Goal: Navigation & Orientation: Find specific page/section

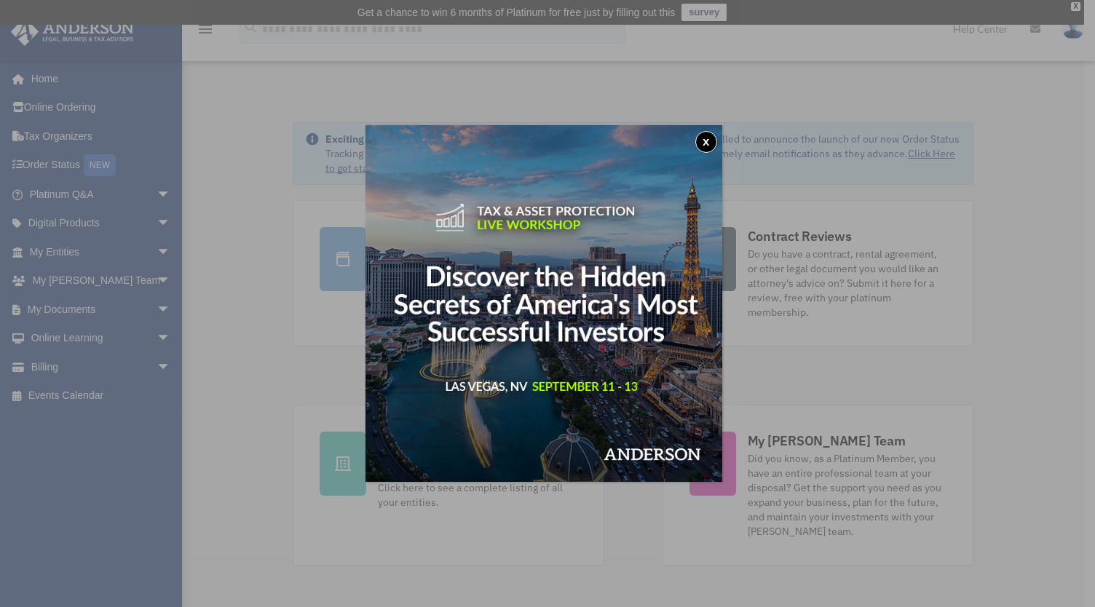
click at [709, 143] on button "x" at bounding box center [706, 142] width 22 height 22
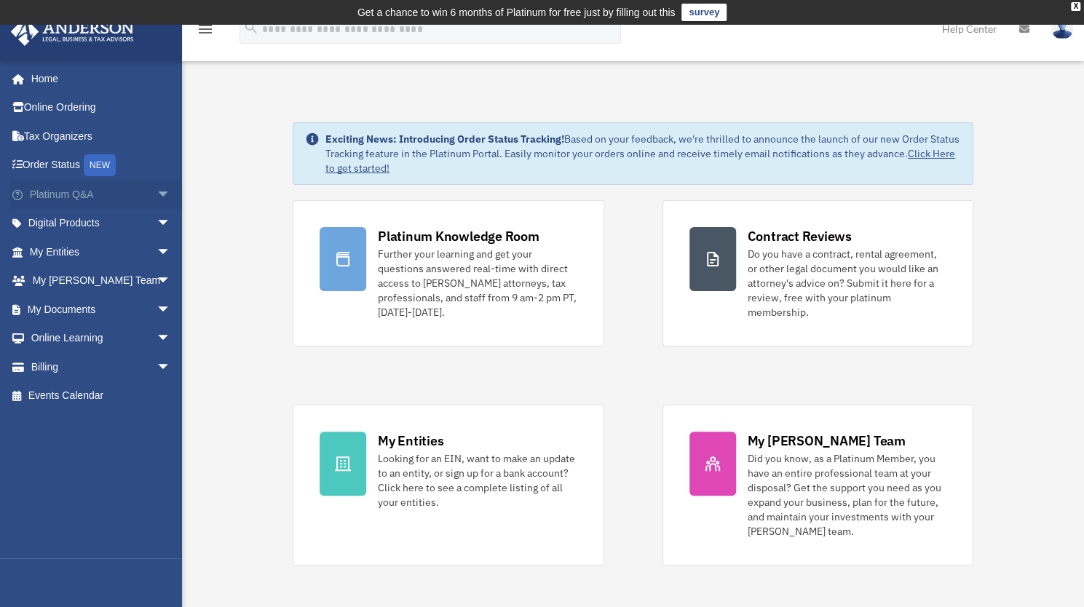
click at [73, 199] on link "Platinum Q&A arrow_drop_down" at bounding box center [101, 194] width 183 height 29
click at [157, 196] on span "arrow_drop_down" at bounding box center [171, 195] width 29 height 30
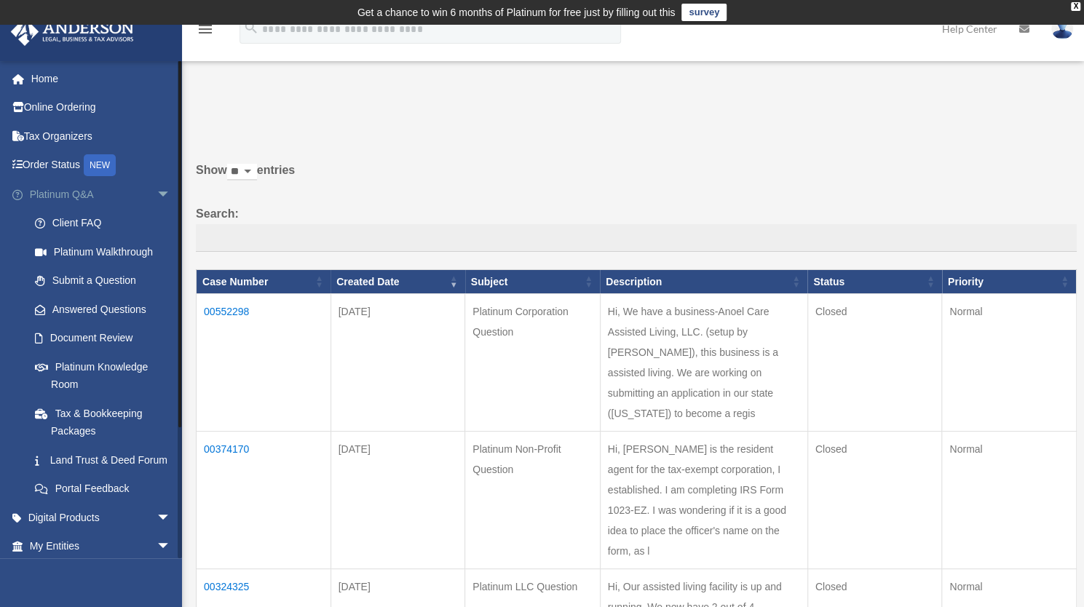
click at [157, 200] on span "arrow_drop_down" at bounding box center [171, 195] width 29 height 30
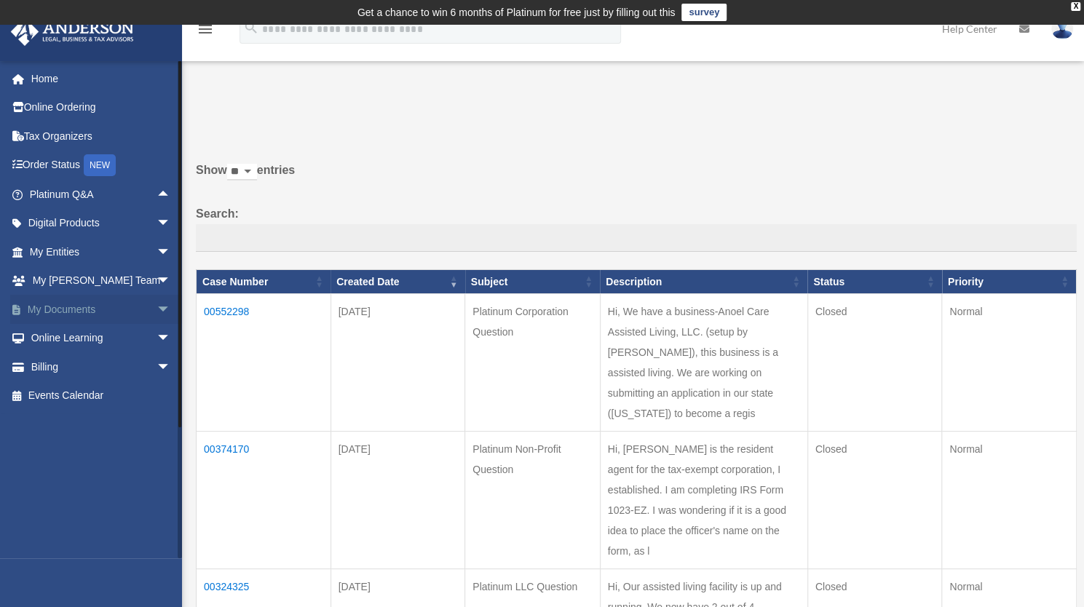
click at [157, 307] on span "arrow_drop_down" at bounding box center [171, 310] width 29 height 30
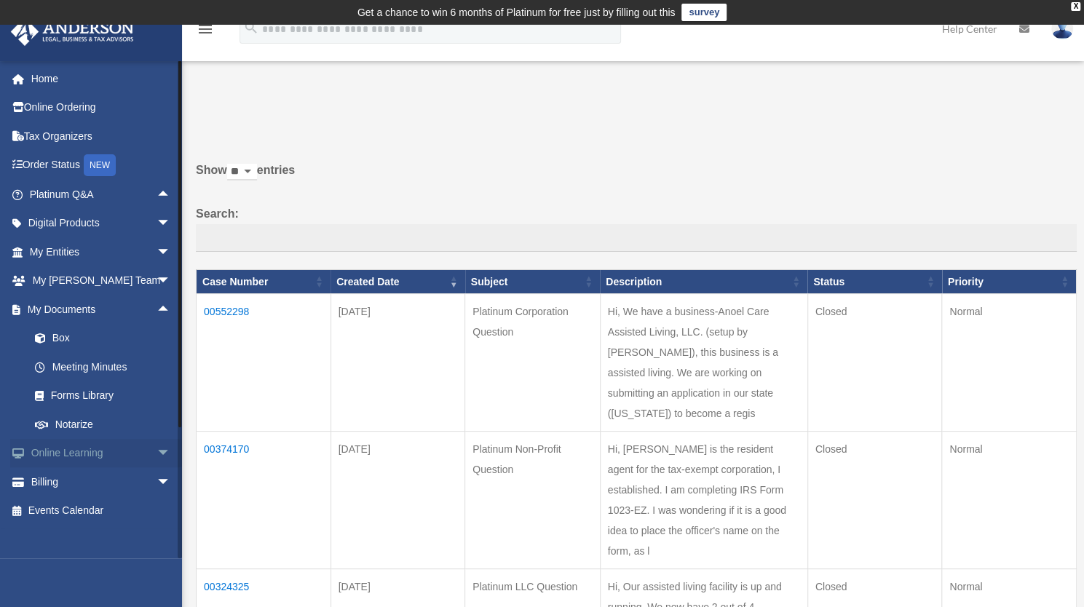
click at [157, 460] on span "arrow_drop_down" at bounding box center [171, 454] width 29 height 30
click at [157, 460] on span "arrow_drop_up" at bounding box center [171, 454] width 29 height 30
click at [157, 277] on span "arrow_drop_down" at bounding box center [171, 282] width 29 height 30
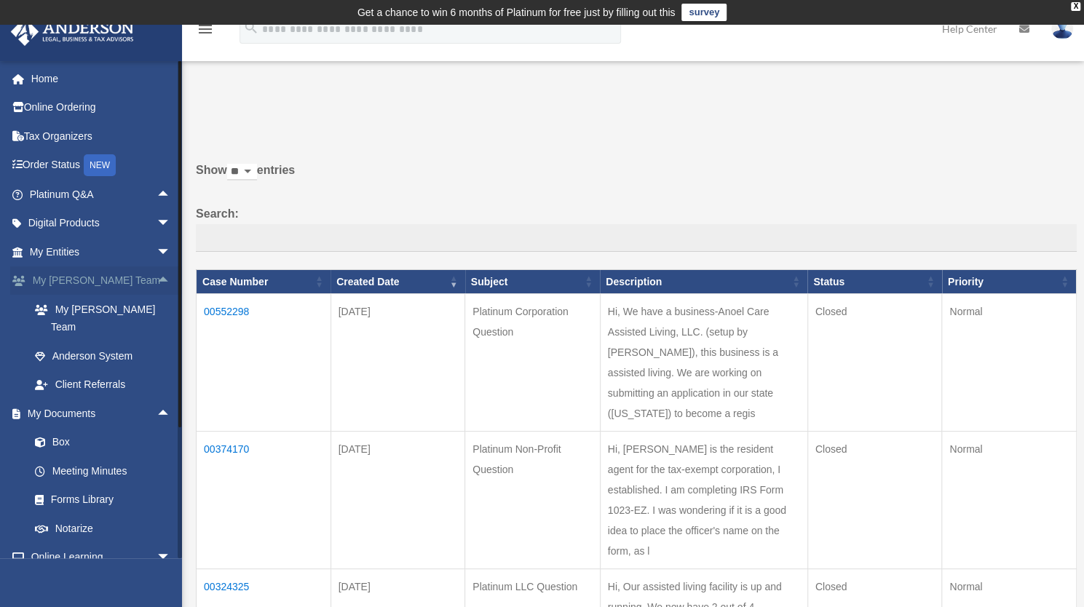
click at [157, 277] on span "arrow_drop_up" at bounding box center [171, 282] width 29 height 30
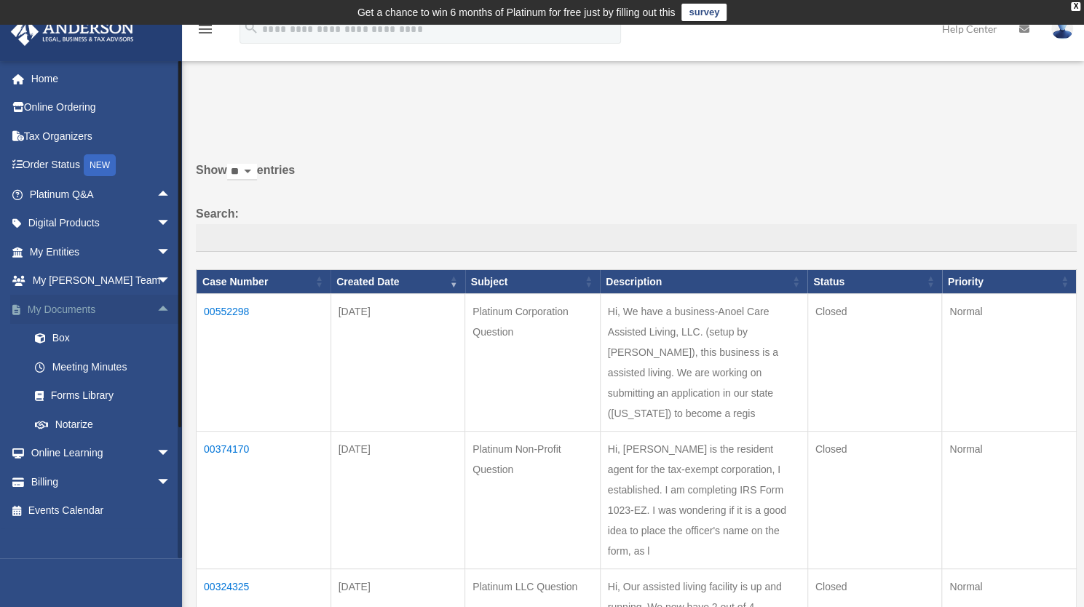
click at [157, 307] on span "arrow_drop_up" at bounding box center [171, 310] width 29 height 30
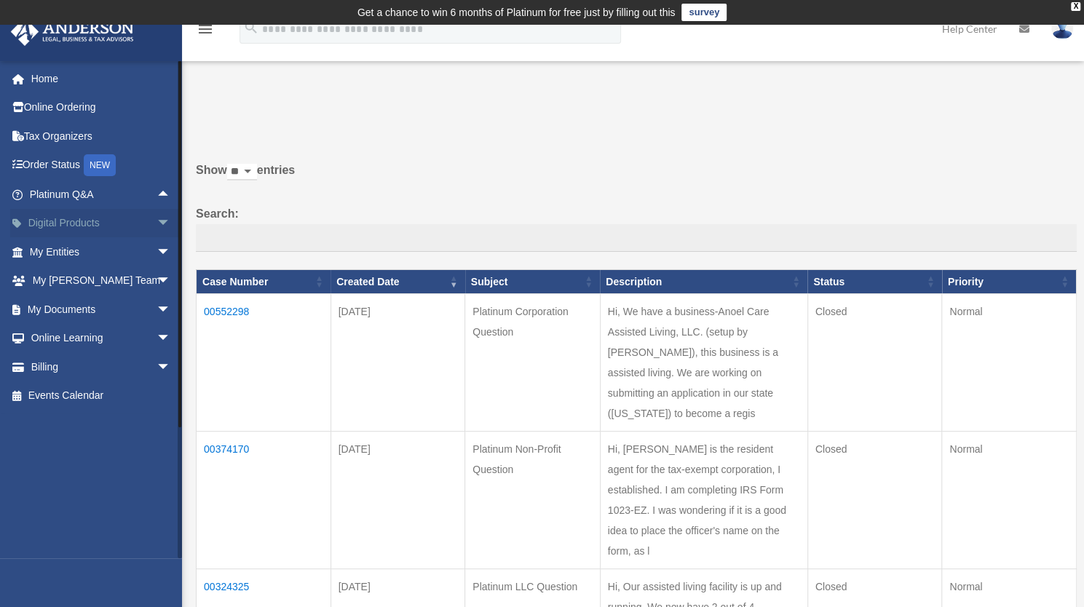
click at [157, 221] on span "arrow_drop_down" at bounding box center [171, 224] width 29 height 30
